Goal: Task Accomplishment & Management: Manage account settings

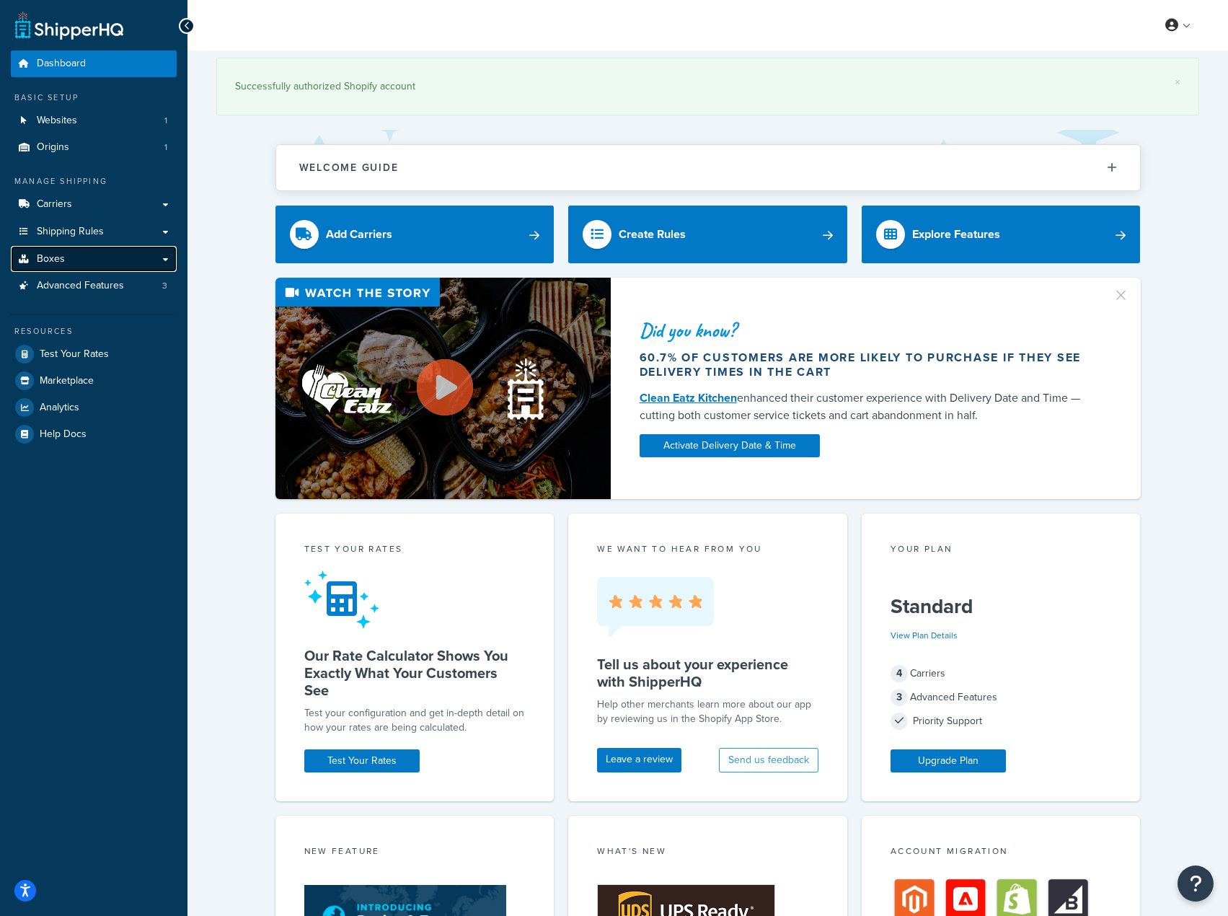
click at [61, 251] on link "Boxes" at bounding box center [94, 259] width 166 height 27
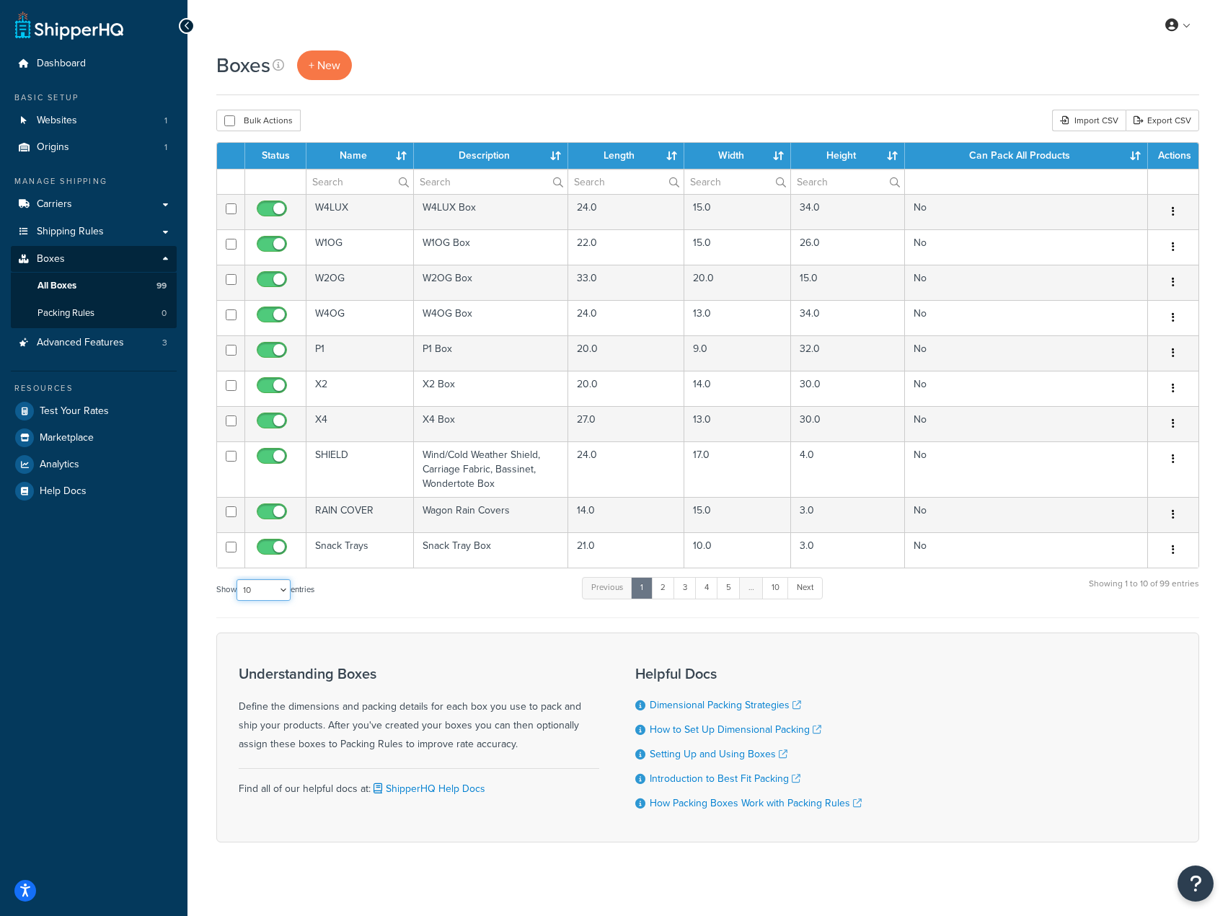
click at [289, 592] on select "10 15 25 50 100 1000" at bounding box center [264, 590] width 54 height 22
select select "100"
click at [238, 580] on select "10 15 25 50 100 1000" at bounding box center [264, 590] width 54 height 22
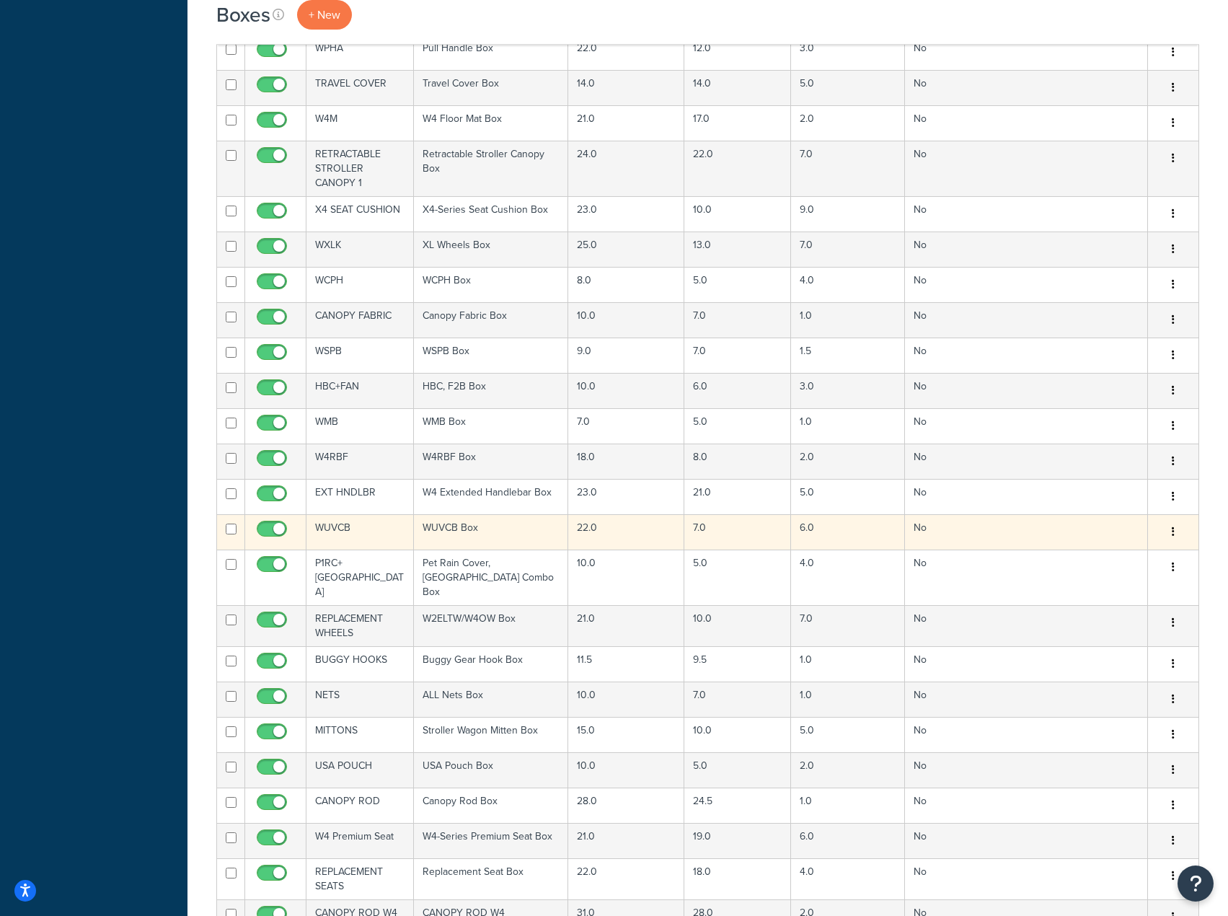
scroll to position [595, 0]
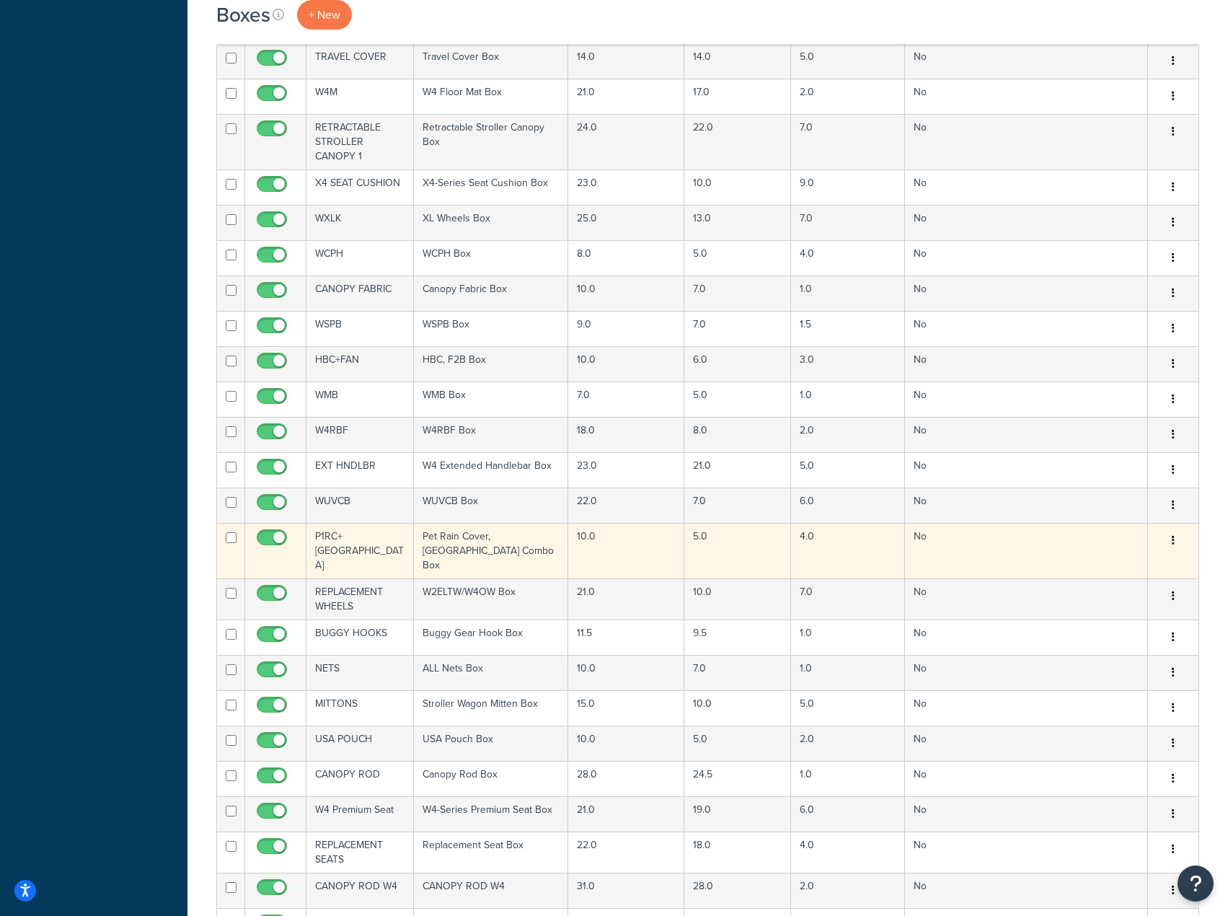
click at [226, 538] on input "checkbox" at bounding box center [231, 537] width 11 height 11
checkbox input "true"
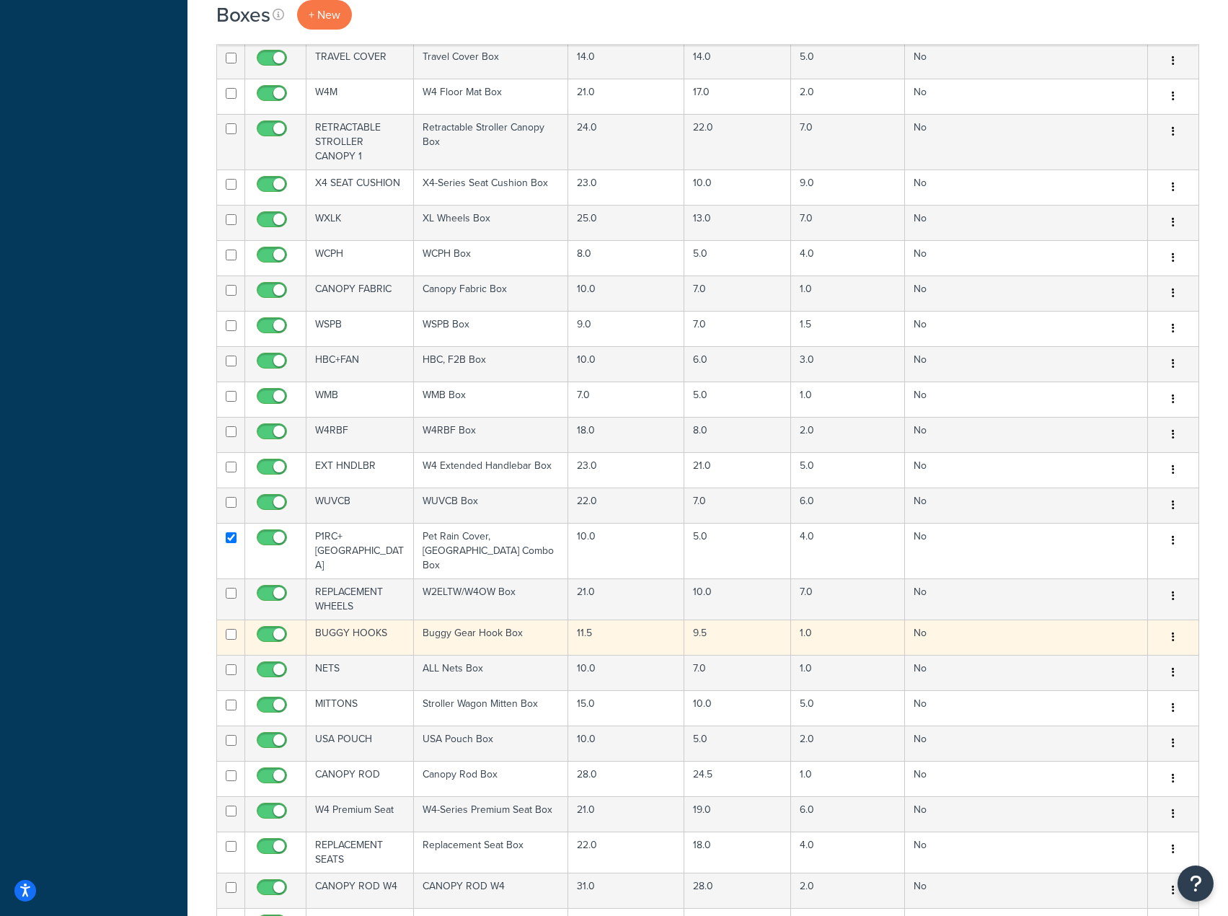
click at [229, 629] on input "checkbox" at bounding box center [231, 634] width 11 height 11
checkbox input "true"
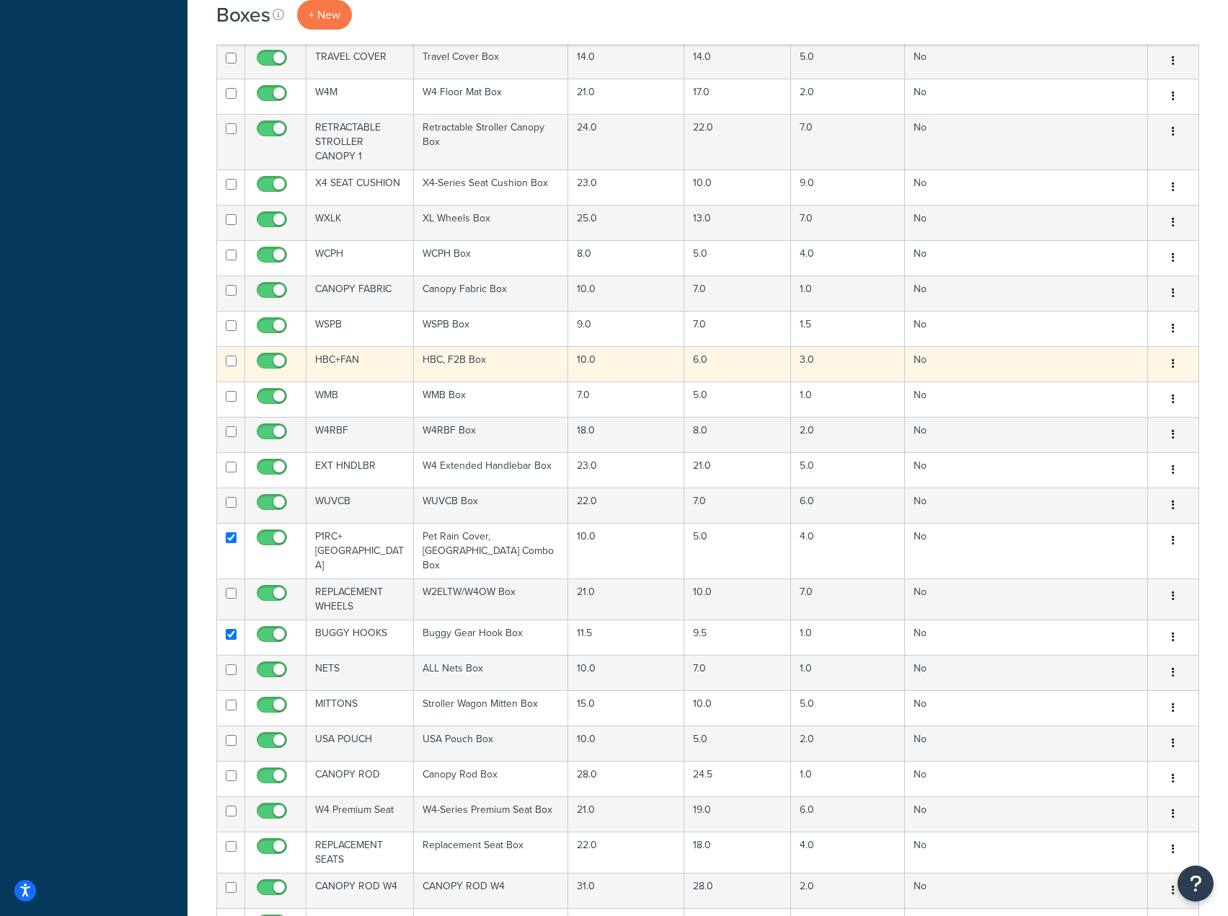
click at [229, 363] on input "checkbox" at bounding box center [231, 361] width 11 height 11
checkbox input "true"
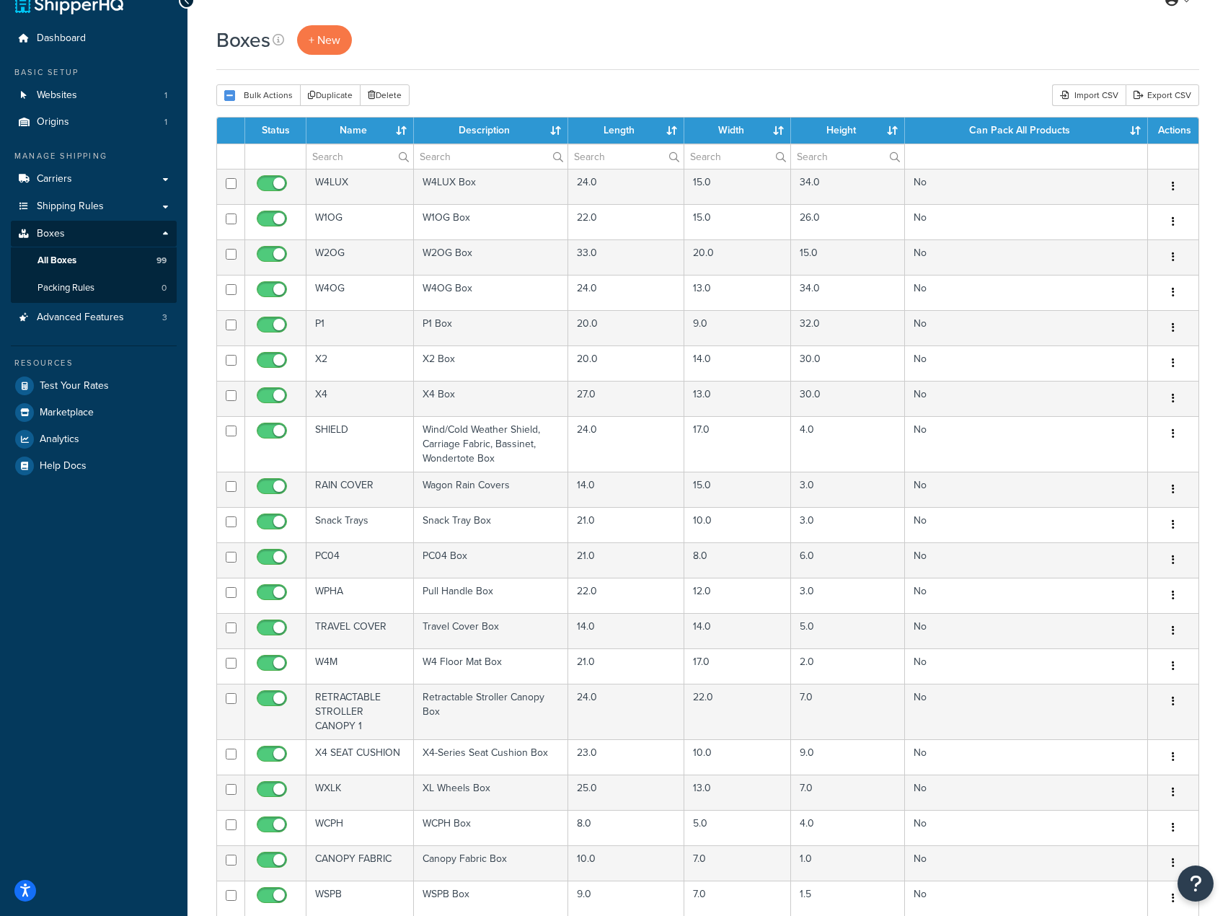
scroll to position [0, 0]
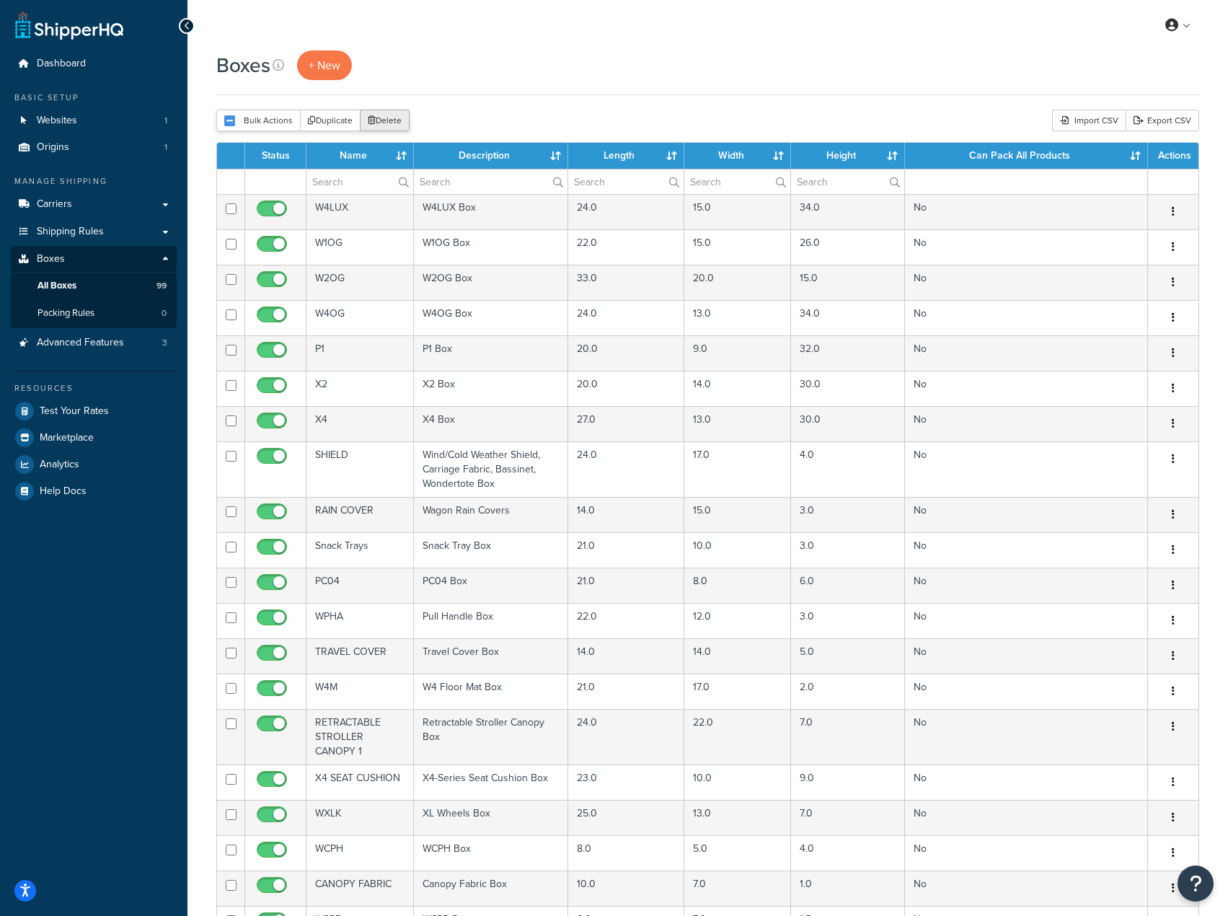
click at [382, 124] on button "Delete" at bounding box center [385, 121] width 50 height 22
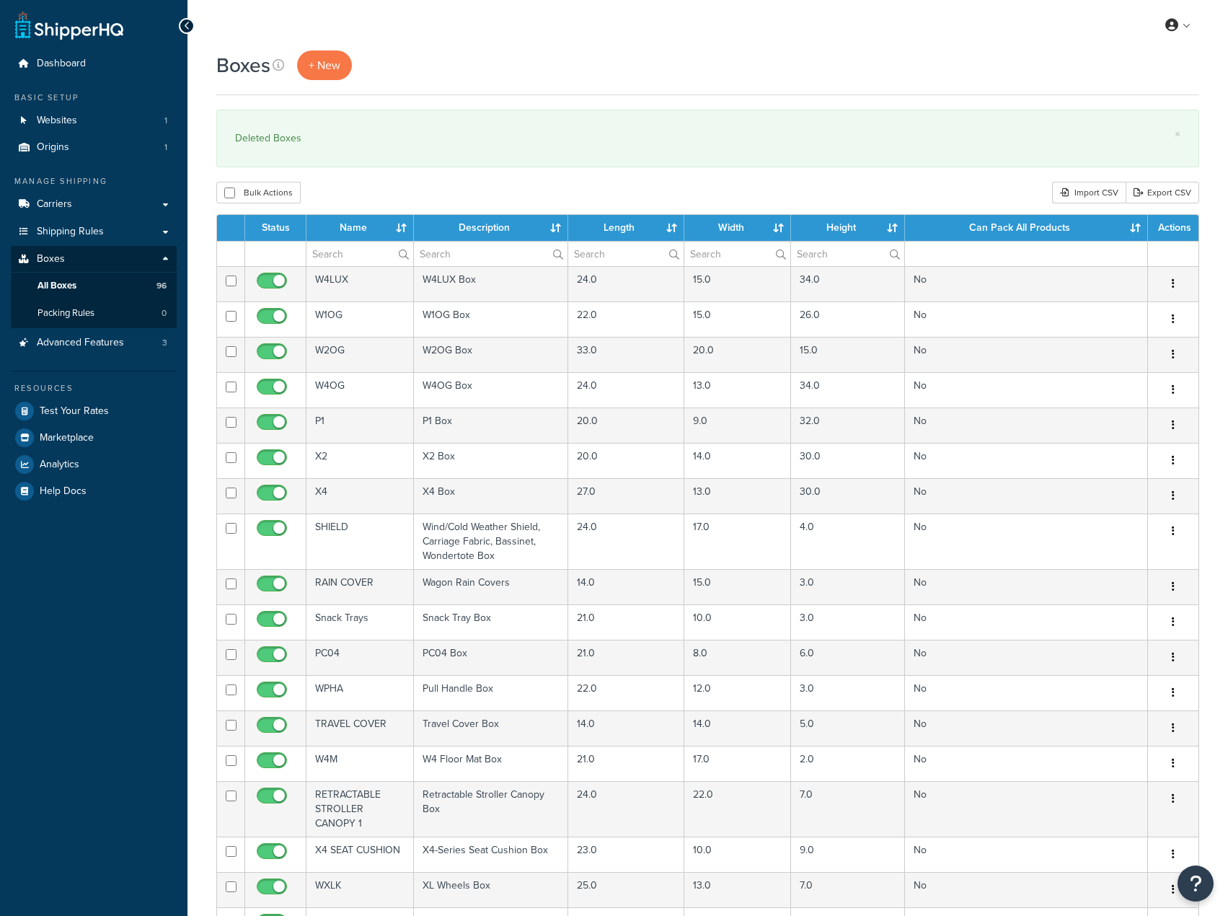
select select "100"
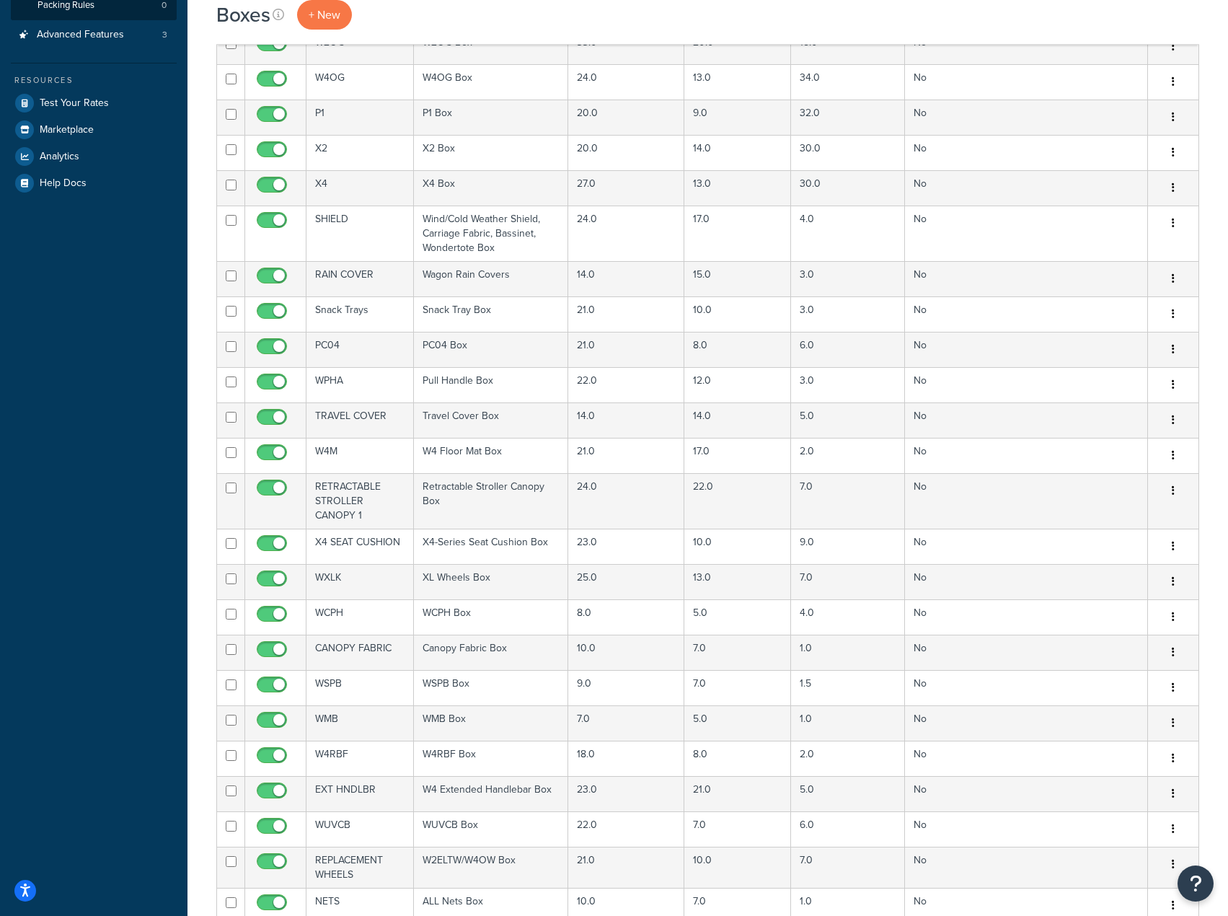
scroll to position [3307, 0]
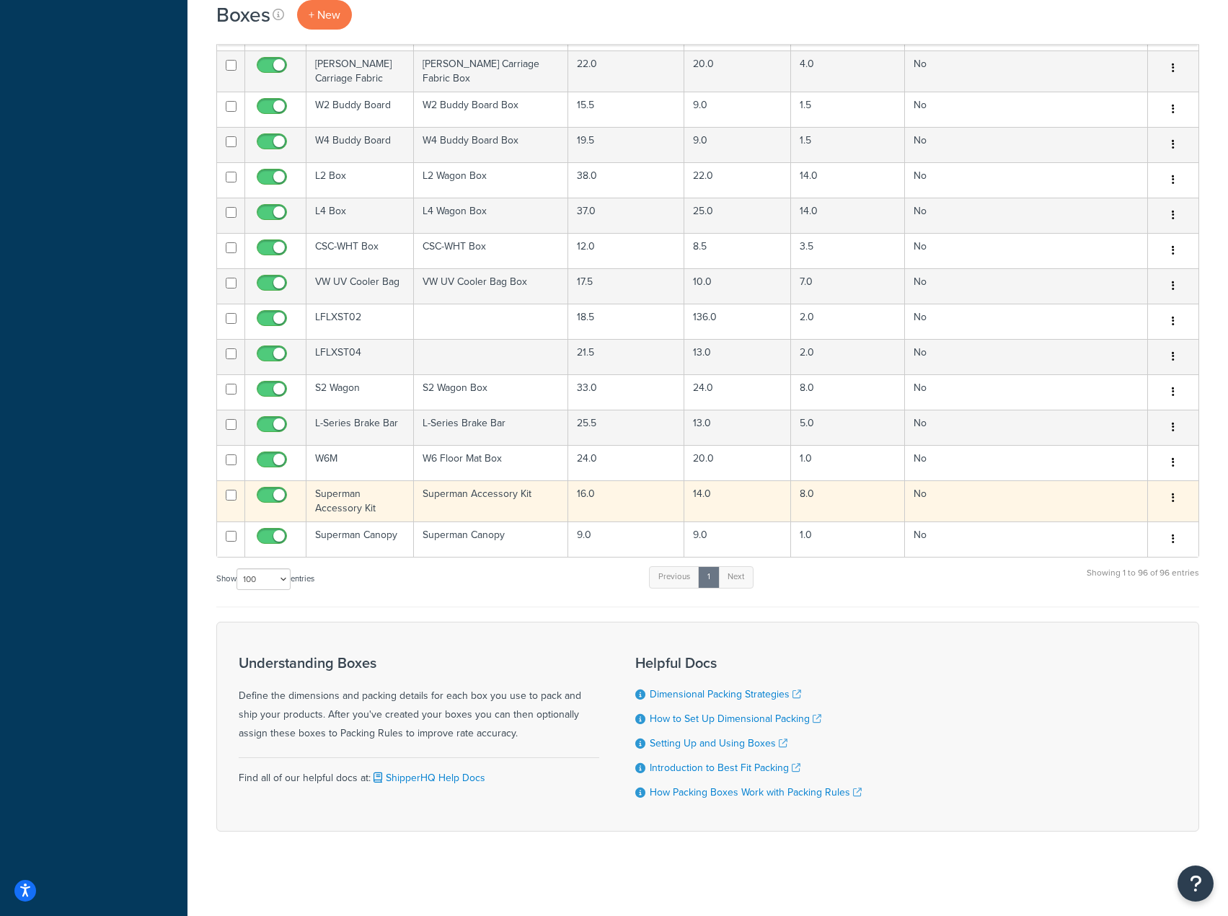
click at [1174, 493] on icon "button" at bounding box center [1173, 498] width 3 height 10
click at [1134, 547] on link "Duplicate" at bounding box center [1126, 555] width 114 height 30
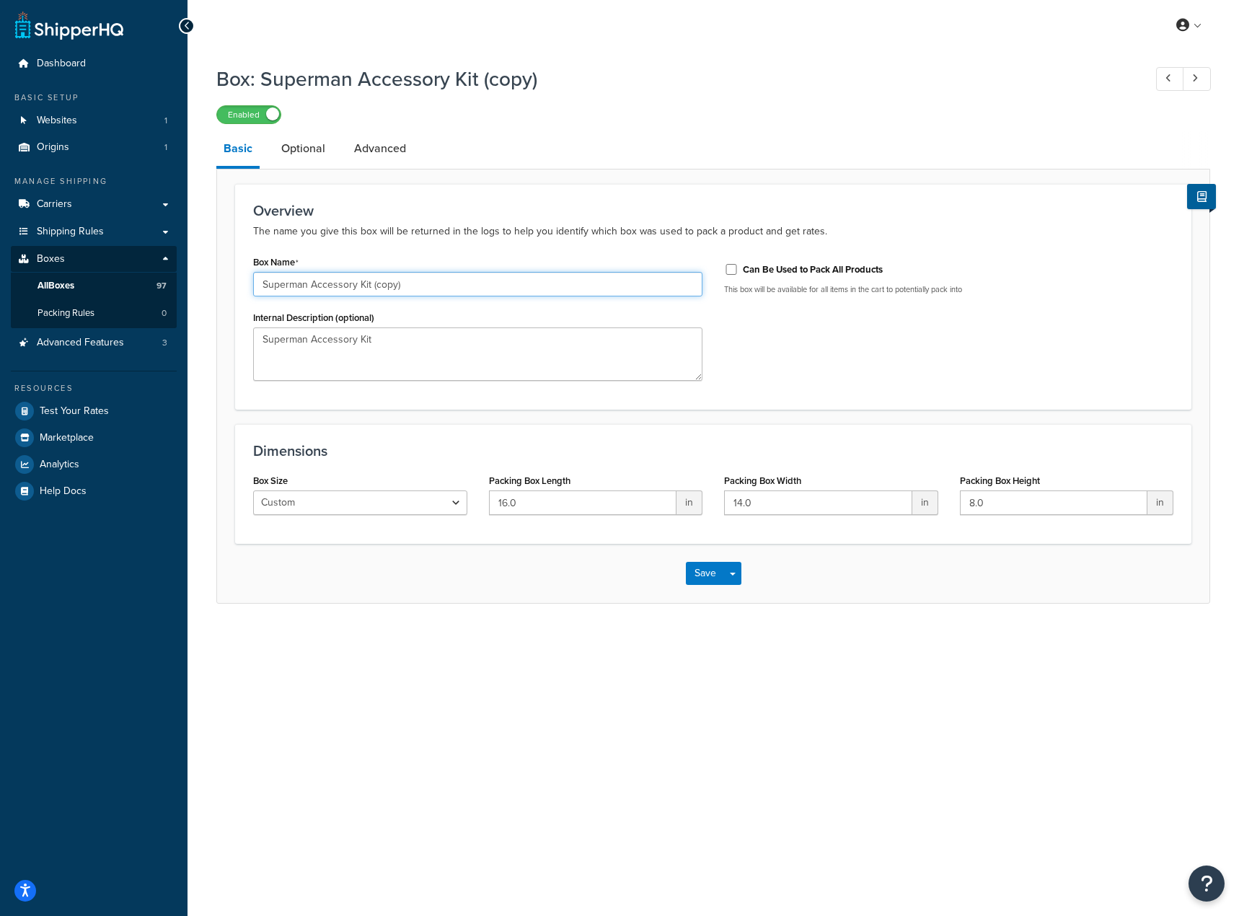
drag, startPoint x: 408, startPoint y: 283, endPoint x: 235, endPoint y: 286, distance: 173.1
click at [235, 286] on div "Overview The name you give this box will be returned in the logs to help you id…" at bounding box center [713, 297] width 956 height 226
type input "L2M Box"
type textarea "L2 Floor Mat"
type input "32"
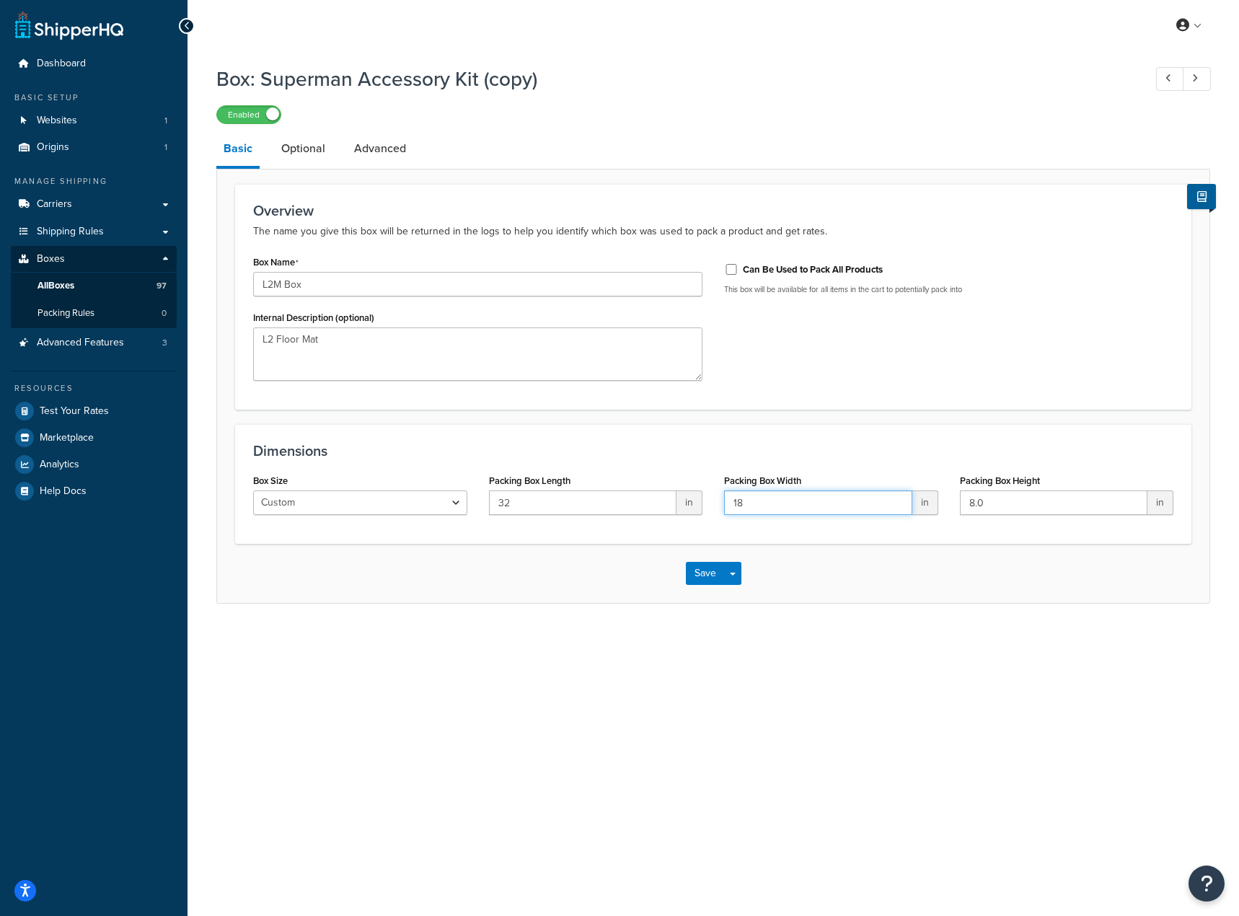
type input "18"
type input "1"
click at [739, 576] on button "Save Dropdown" at bounding box center [732, 573] width 17 height 23
click at [751, 628] on button "Save and Duplicate" at bounding box center [755, 630] width 139 height 30
drag, startPoint x: 304, startPoint y: 286, endPoint x: 453, endPoint y: 279, distance: 149.5
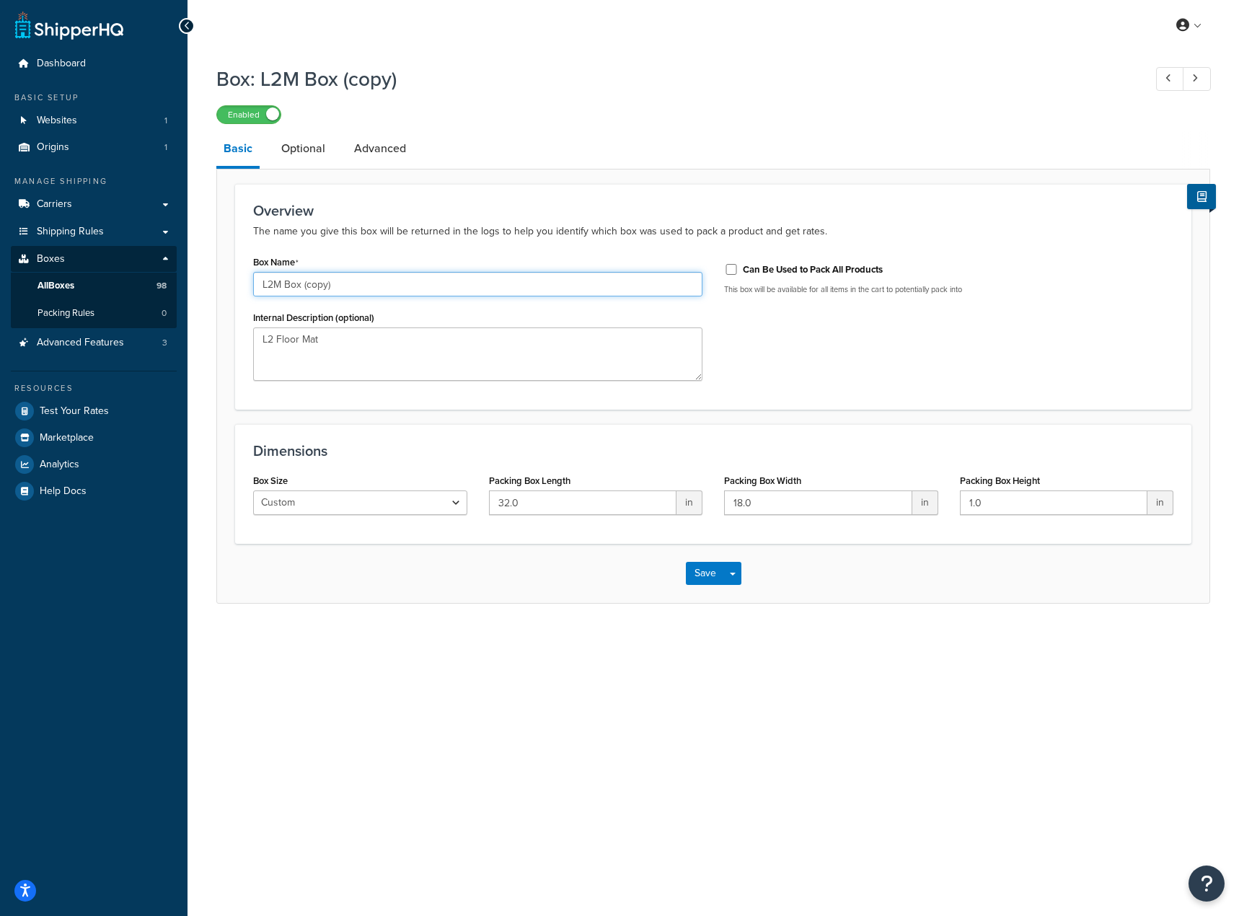
click at [452, 279] on input "L2M Box (copy)" at bounding box center [477, 284] width 449 height 25
click at [273, 287] on input "L2M Box" at bounding box center [477, 284] width 449 height 25
type input "L4M Box"
click at [524, 503] on input "32.0" at bounding box center [583, 502] width 188 height 25
type input "21"
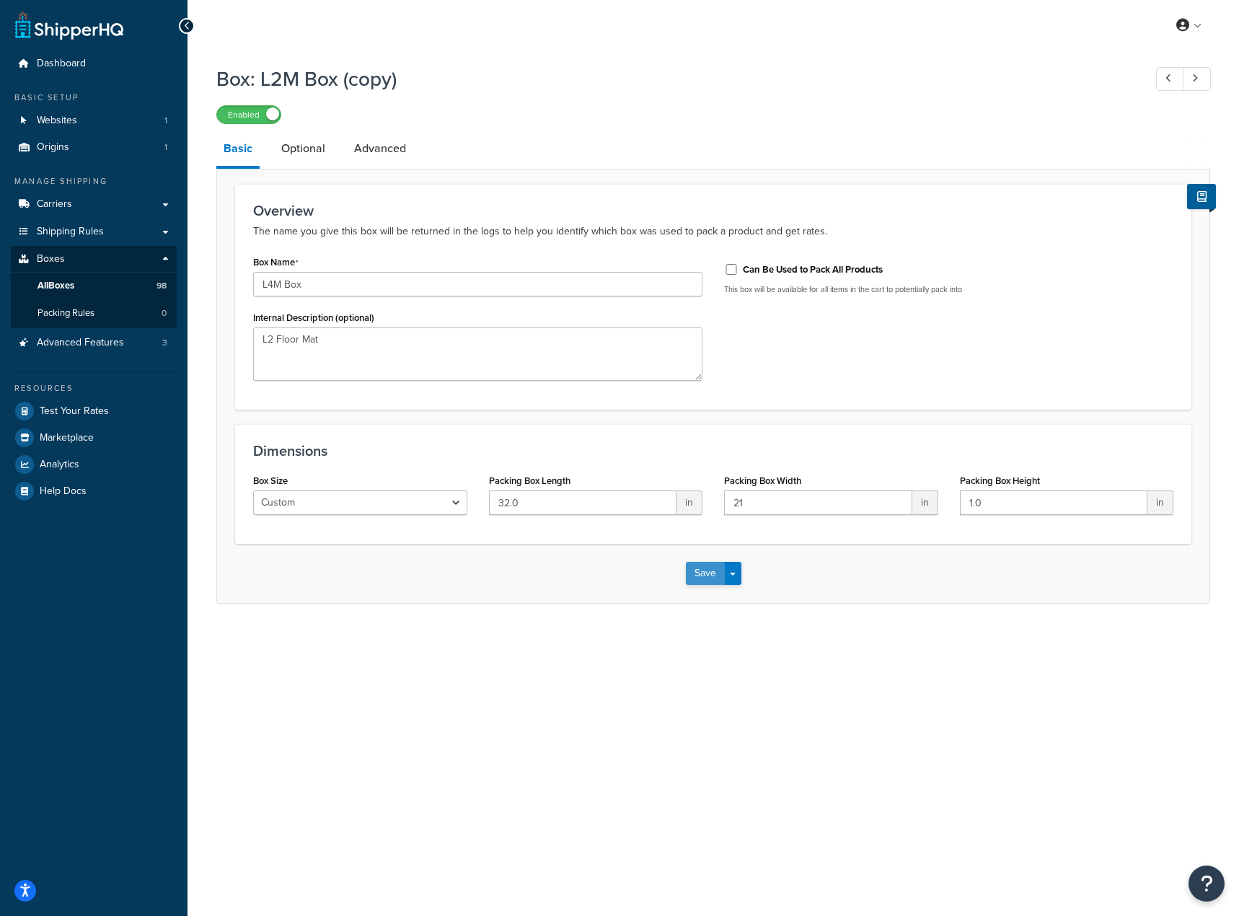
click at [706, 575] on button "Save" at bounding box center [705, 573] width 39 height 23
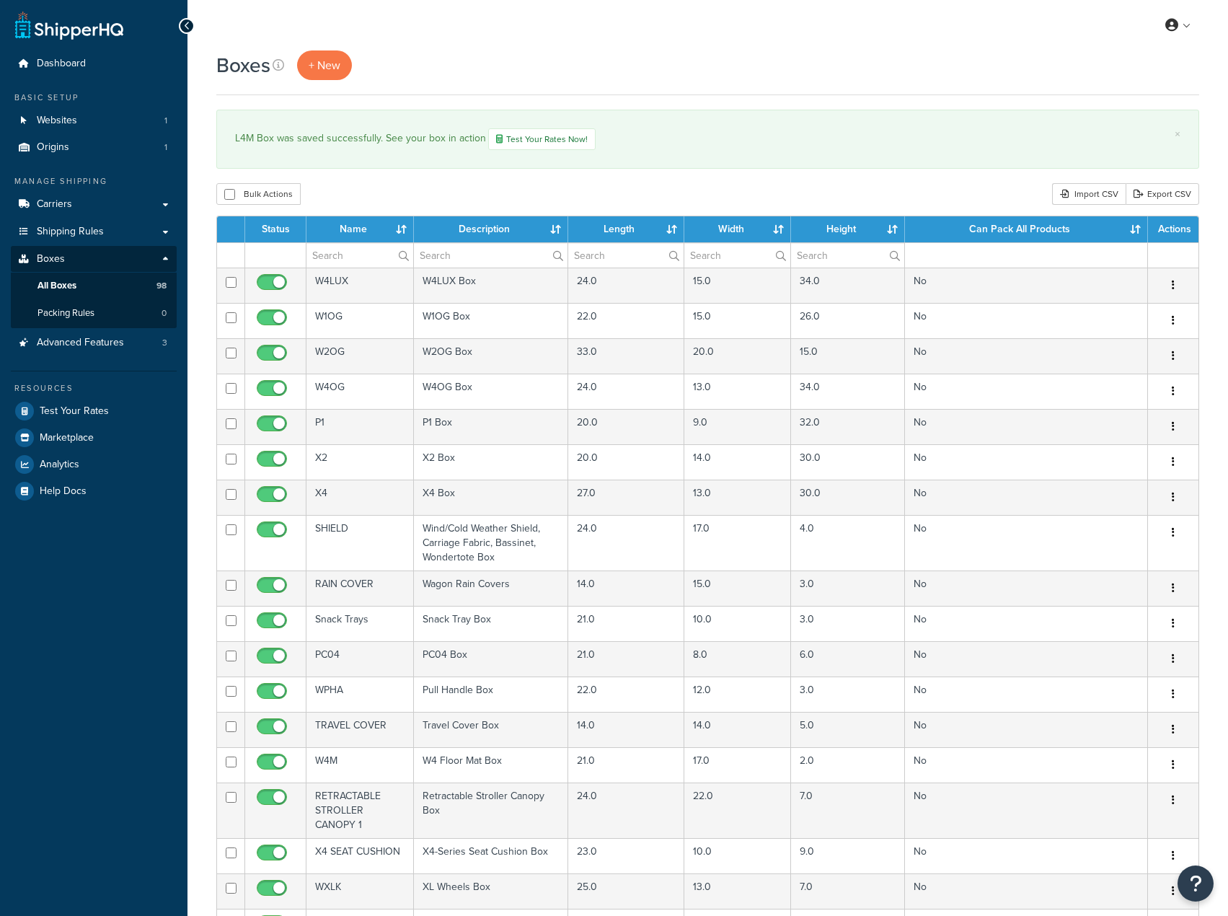
select select "100"
